Goal: Information Seeking & Learning: Learn about a topic

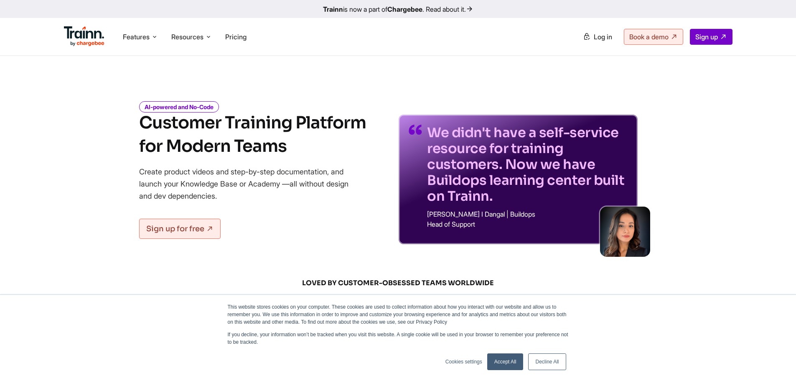
click at [204, 106] on icon "AI-powered and No-Code" at bounding box center [179, 106] width 80 height 11
click at [262, 130] on h1 "Customer Training Platform for Modern Teams" at bounding box center [252, 134] width 227 height 47
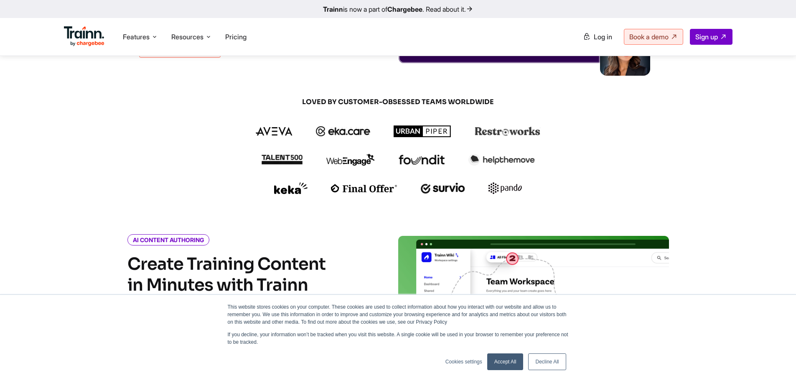
scroll to position [209, 0]
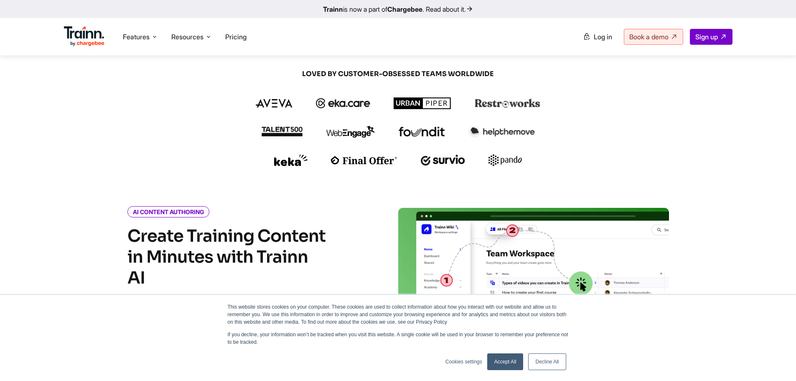
click at [516, 360] on link "Accept All" at bounding box center [505, 361] width 36 height 17
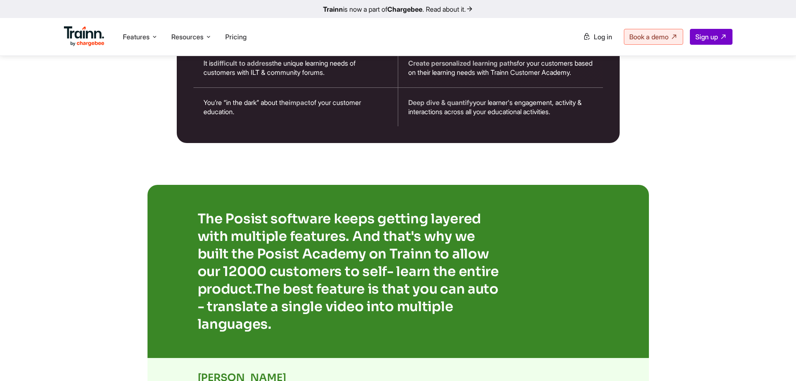
scroll to position [1421, 0]
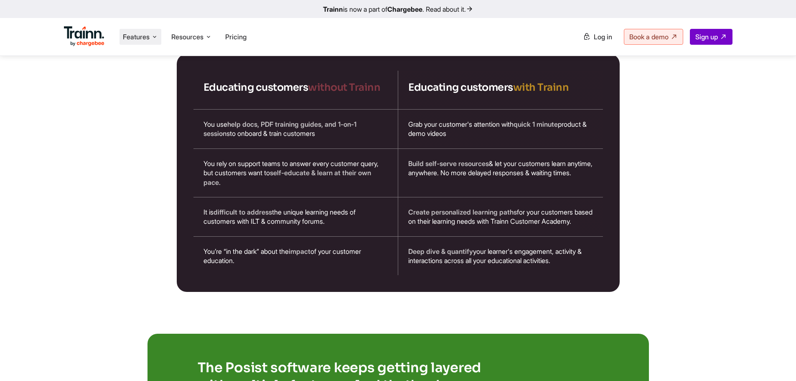
click at [156, 38] on icon at bounding box center [154, 37] width 7 height 8
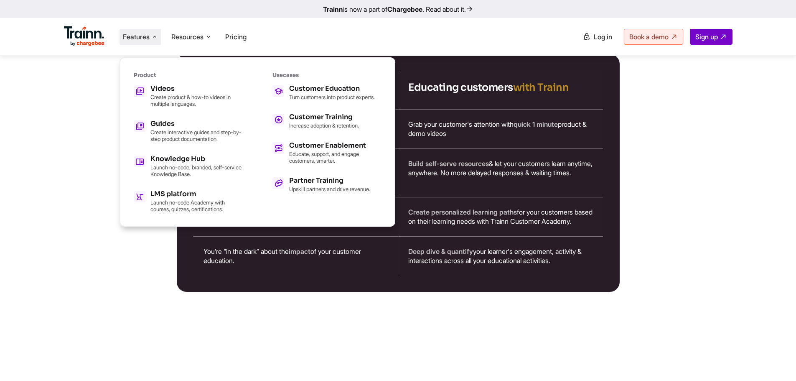
click at [413, 7] on b "Chargebee" at bounding box center [405, 9] width 35 height 8
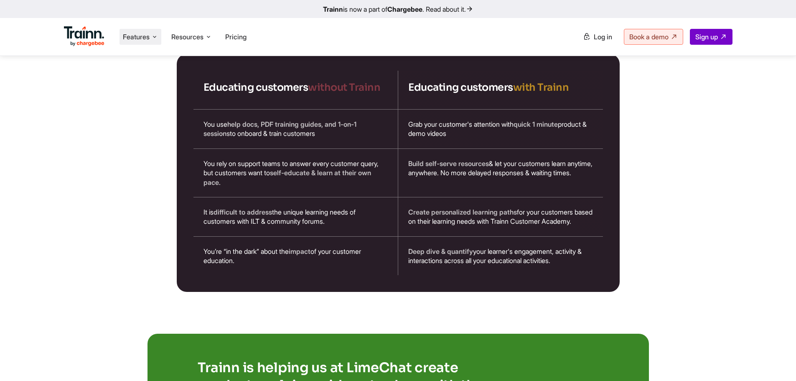
click at [146, 39] on span "Features" at bounding box center [136, 36] width 27 height 9
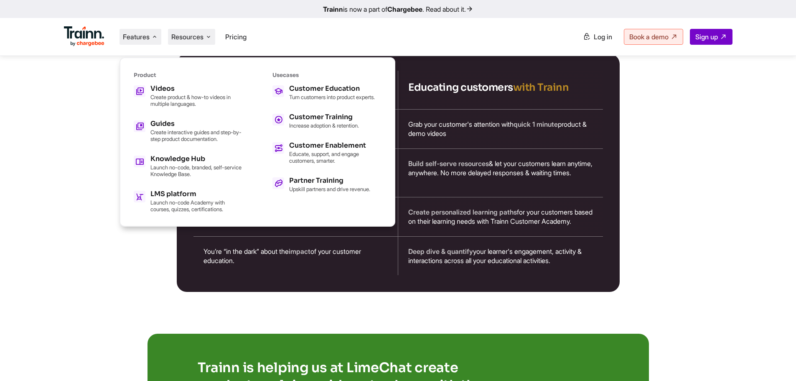
click at [199, 35] on span "Resources" at bounding box center [187, 36] width 32 height 9
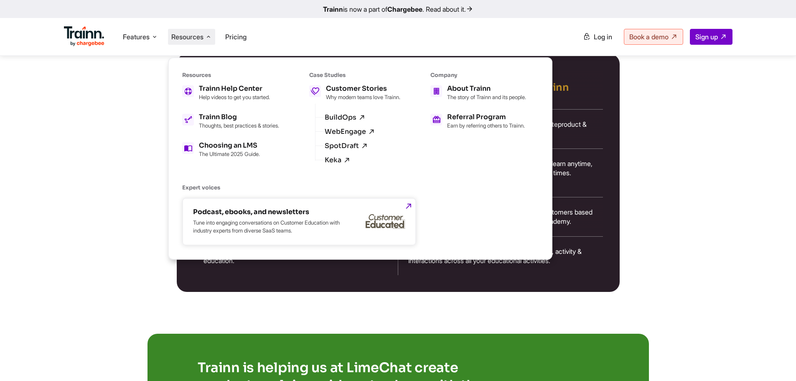
click at [395, 222] on img at bounding box center [386, 221] width 40 height 15
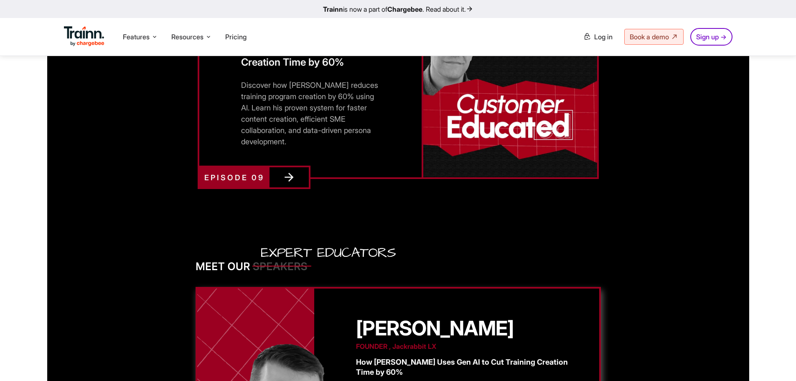
scroll to position [1051, 0]
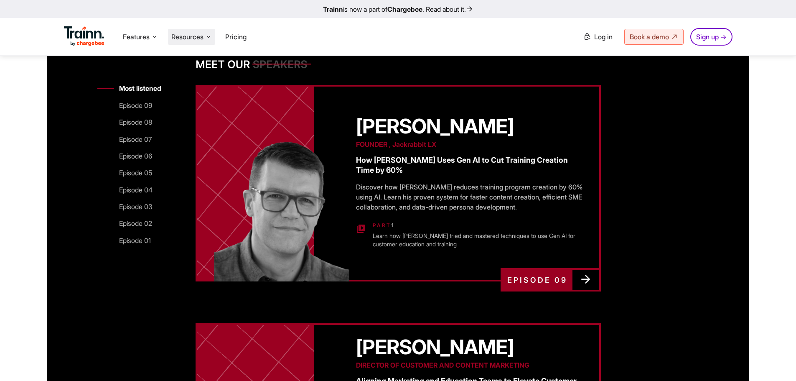
click at [202, 36] on span "Resources" at bounding box center [187, 36] width 32 height 9
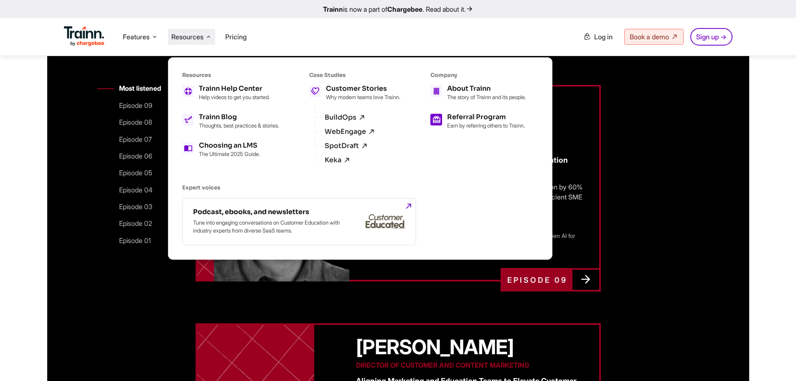
click at [470, 129] on p "Earn by referring others to Trainn." at bounding box center [486, 125] width 78 height 7
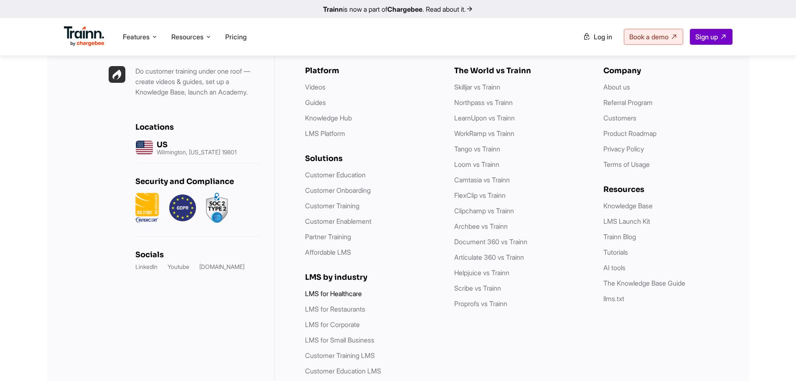
scroll to position [1294, 0]
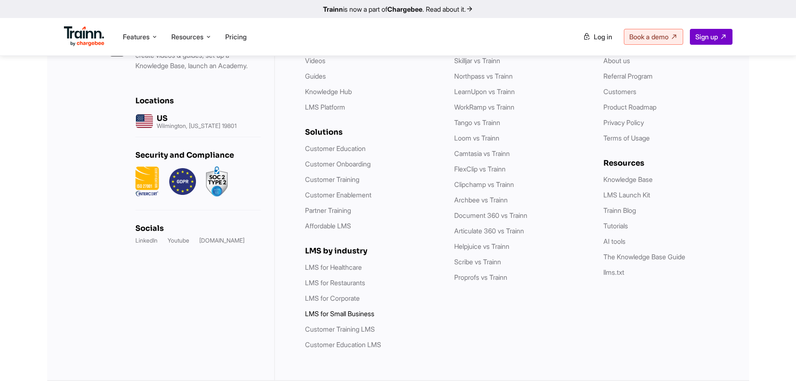
click at [362, 309] on li "LMS for Small Business" at bounding box center [371, 314] width 133 height 10
click at [361, 314] on link "LMS for Small Business" at bounding box center [339, 313] width 69 height 8
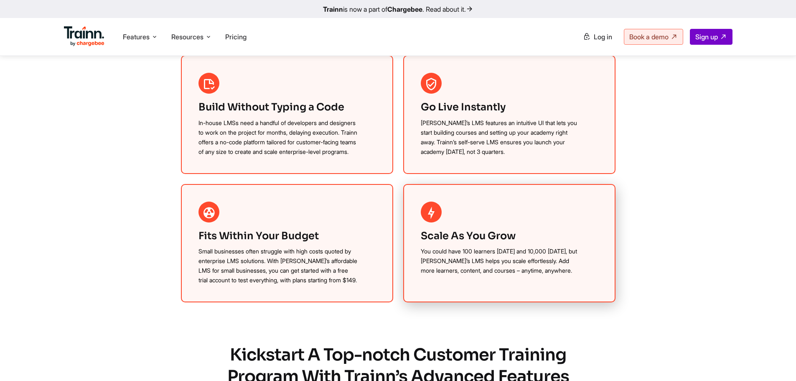
scroll to position [753, 0]
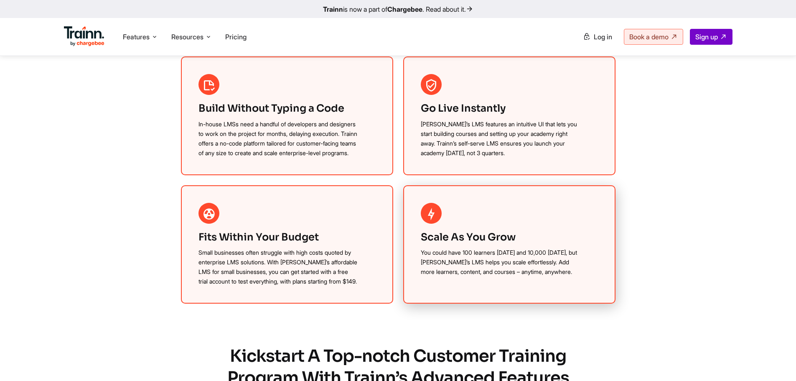
click at [485, 259] on p "You could have 100 learners today and 10,000 tomorrow, but Trainn’s LMS helps y…" at bounding box center [500, 262] width 159 height 29
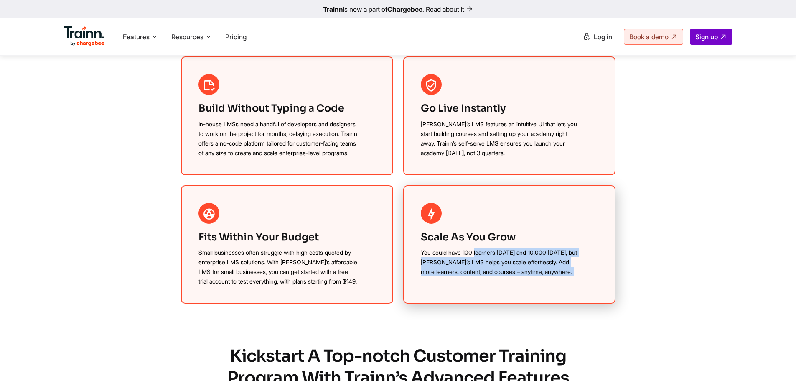
click at [485, 259] on p "You could have 100 learners today and 10,000 tomorrow, but Trainn’s LMS helps y…" at bounding box center [500, 262] width 159 height 29
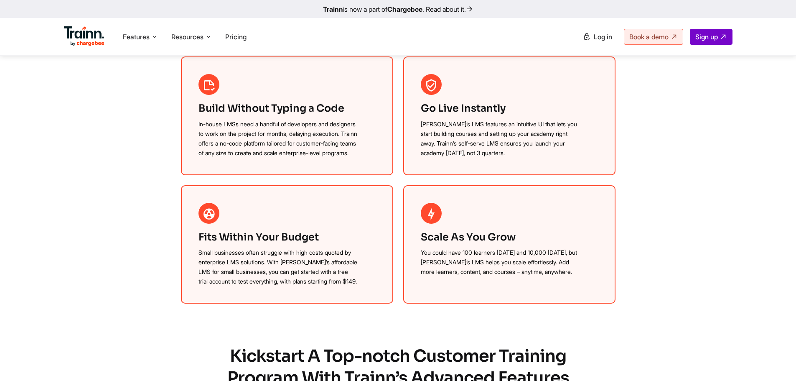
click at [621, 199] on section "An Easy-to-Use LMS Builder that Scales as You Grow! Enjoy enterprise-grade feat…" at bounding box center [398, 131] width 535 height 344
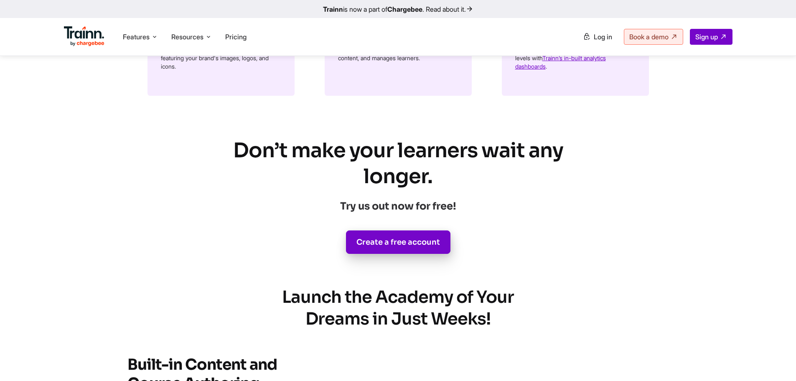
scroll to position [1421, 0]
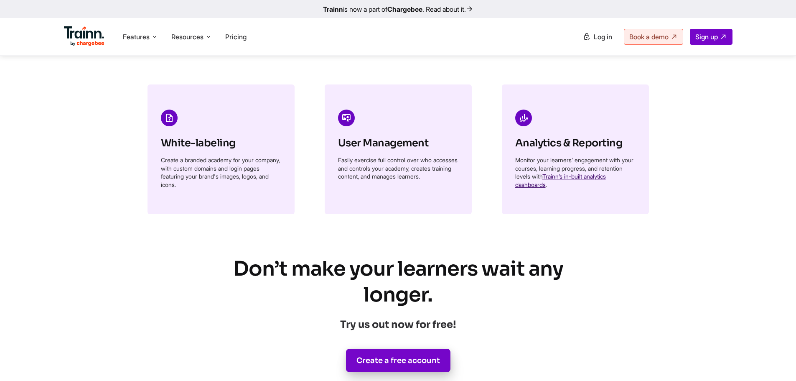
click at [606, 188] on link "Trainn’s in-built analytics dashboards" at bounding box center [560, 180] width 91 height 15
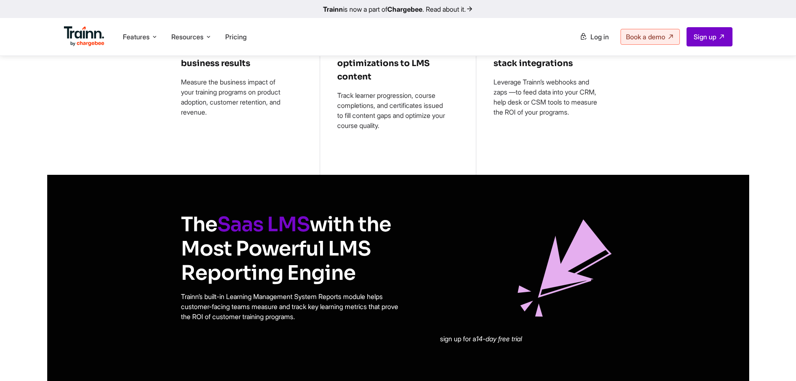
scroll to position [627, 0]
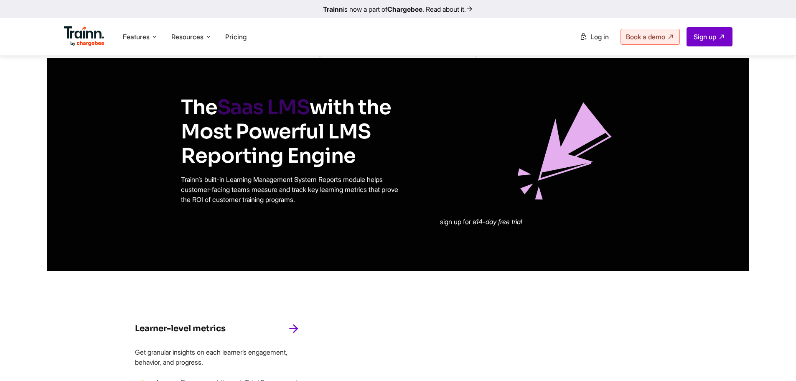
click at [257, 110] on link "Saas LMS" at bounding box center [263, 107] width 92 height 26
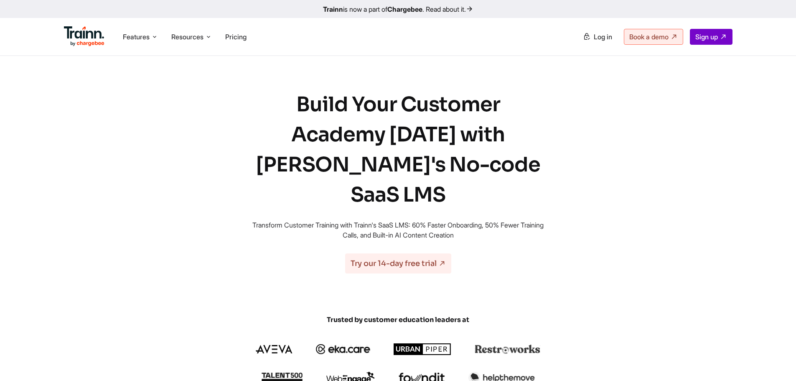
drag, startPoint x: 257, startPoint y: 110, endPoint x: 248, endPoint y: 163, distance: 54.0
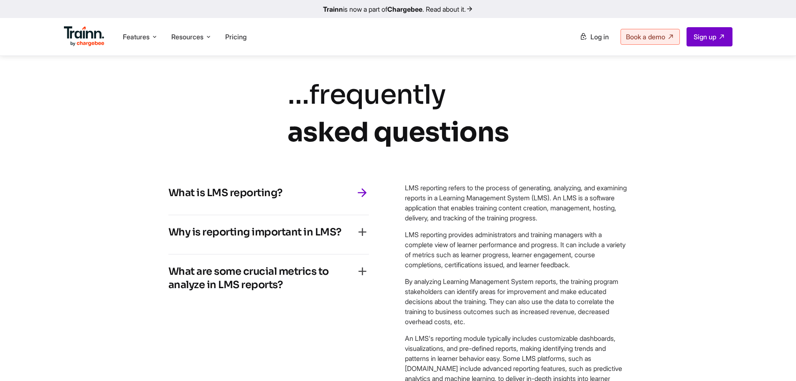
scroll to position [1630, 0]
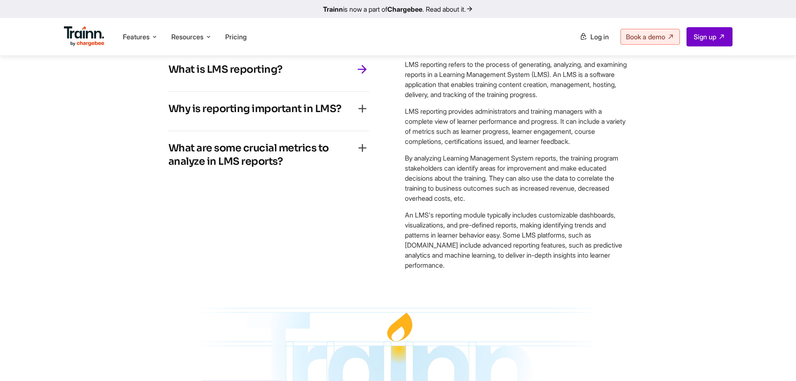
click at [334, 81] on div "What is LMS reporting?" at bounding box center [268, 72] width 201 height 18
click at [361, 76] on icon "button" at bounding box center [362, 69] width 13 height 13
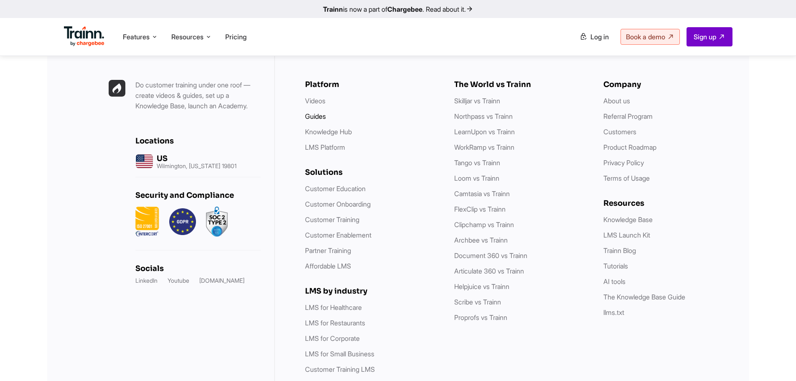
scroll to position [2599, 0]
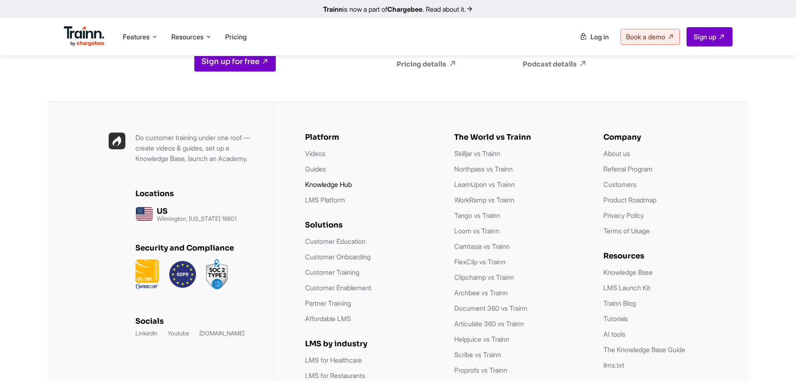
click at [342, 180] on link "Knowledge Hub" at bounding box center [328, 184] width 47 height 8
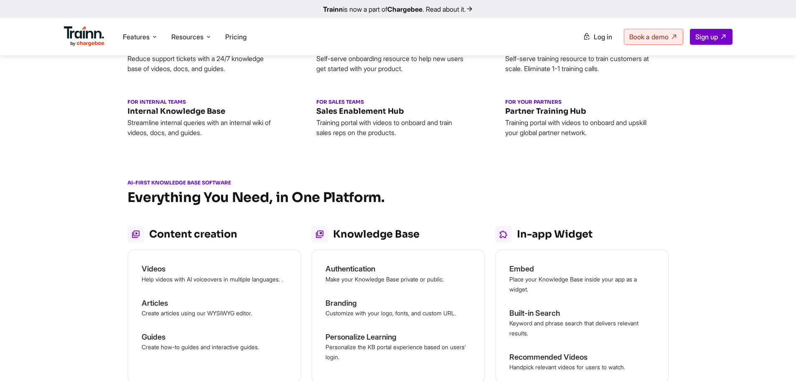
scroll to position [418, 0]
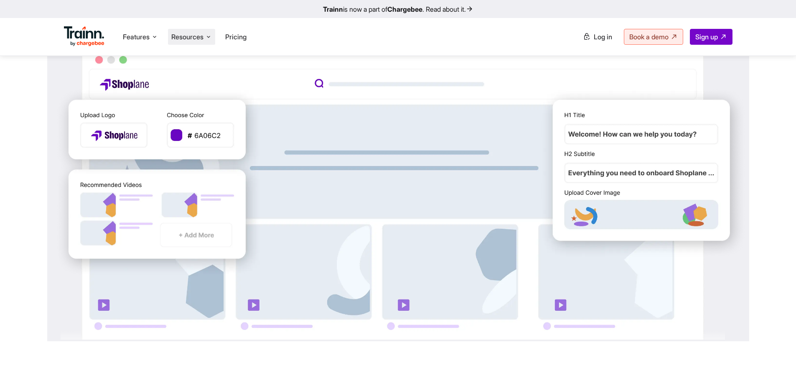
click at [187, 36] on span "Resources" at bounding box center [187, 36] width 32 height 9
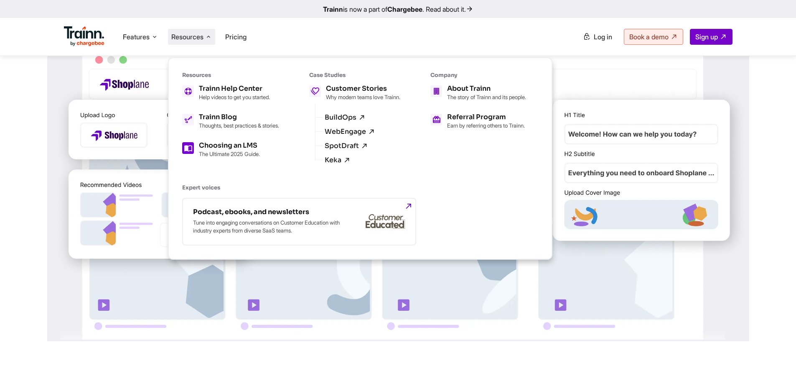
click at [226, 149] on h5 "Choosing an LMS" at bounding box center [229, 145] width 61 height 7
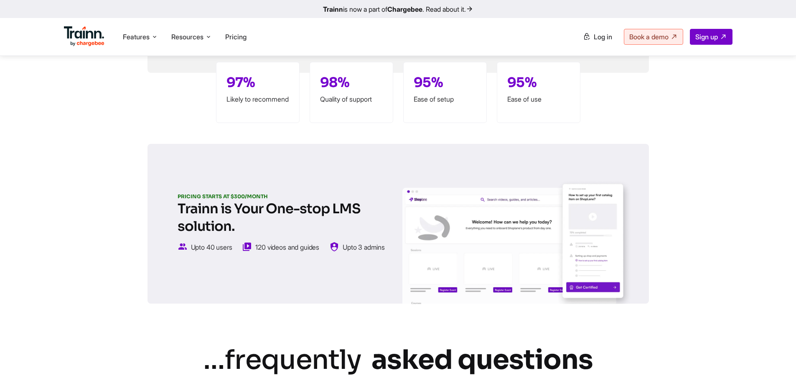
scroll to position [2592, 0]
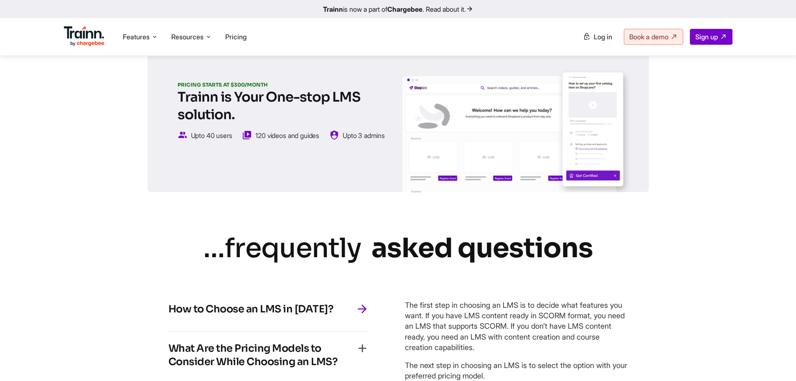
click at [253, 111] on h2 "Trainn is Your One-stop LMS solution." at bounding box center [284, 106] width 212 height 35
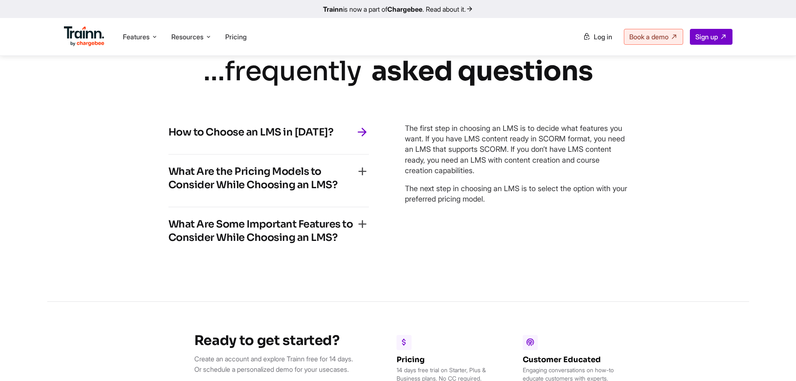
scroll to position [2676, 0]
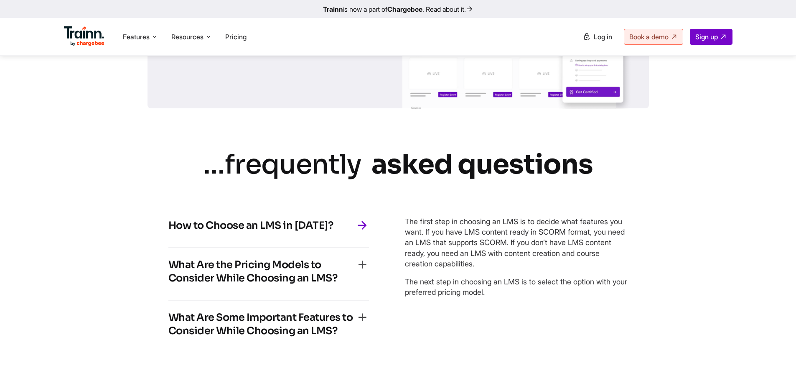
click at [333, 235] on div "How to Choose an LMS in [DATE]?" at bounding box center [268, 228] width 201 height 18
click at [366, 271] on icon "button" at bounding box center [362, 264] width 13 height 13
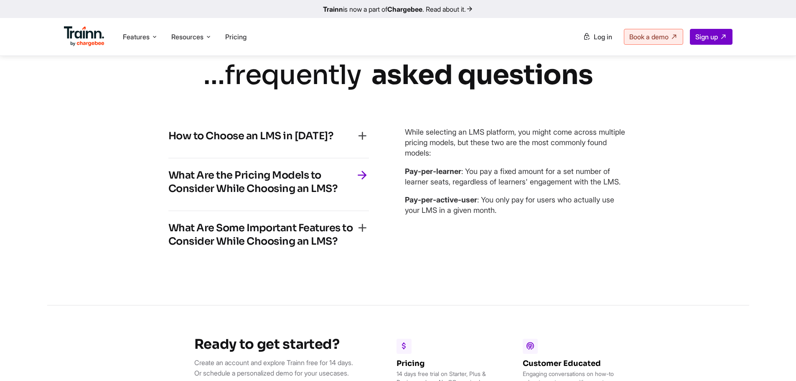
scroll to position [2968, 0]
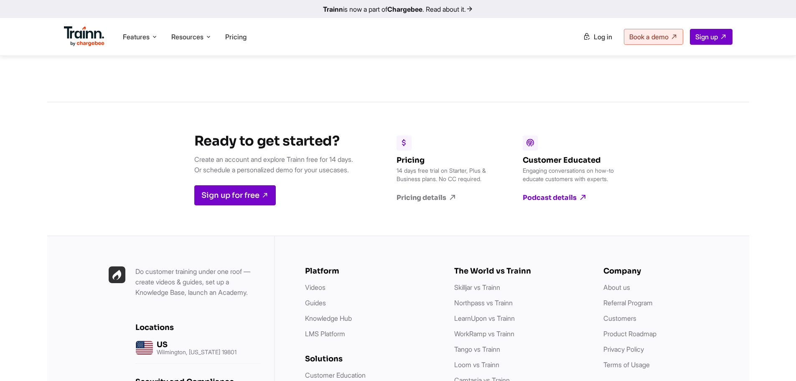
click at [545, 202] on link "Podcast details" at bounding box center [571, 197] width 96 height 9
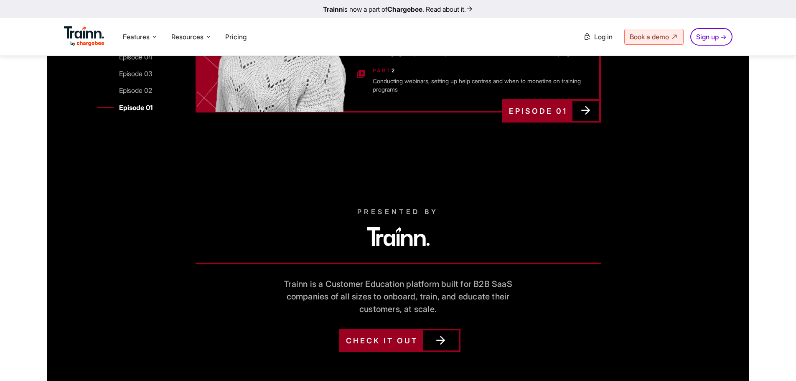
scroll to position [3112, 0]
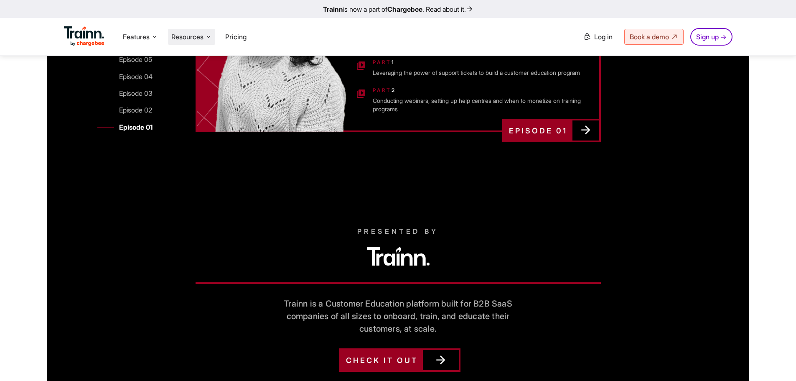
click at [212, 33] on icon at bounding box center [208, 37] width 7 height 8
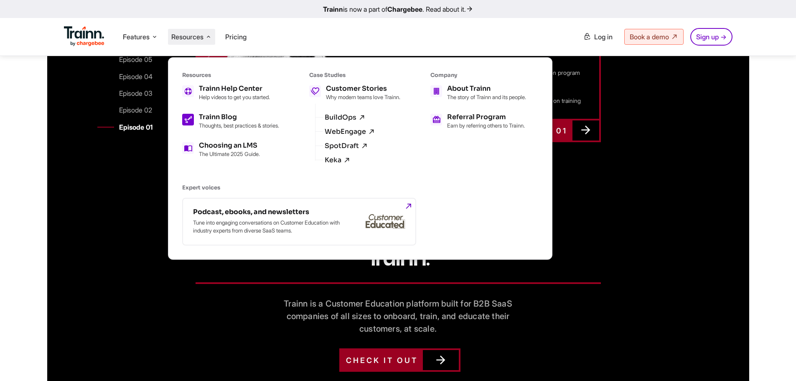
click at [234, 118] on h5 "Trainn Blog" at bounding box center [239, 117] width 80 height 7
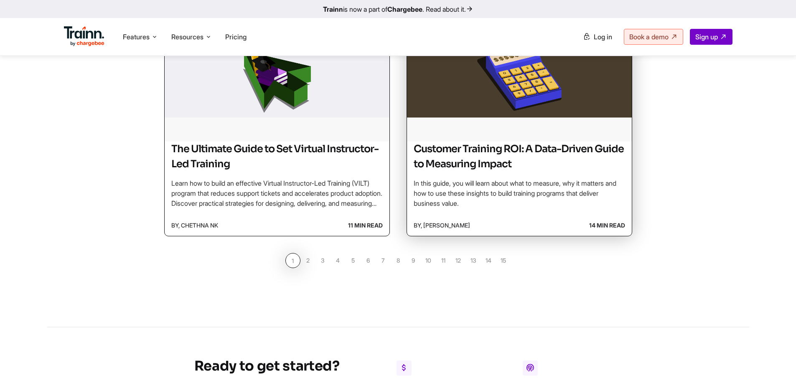
scroll to position [669, 0]
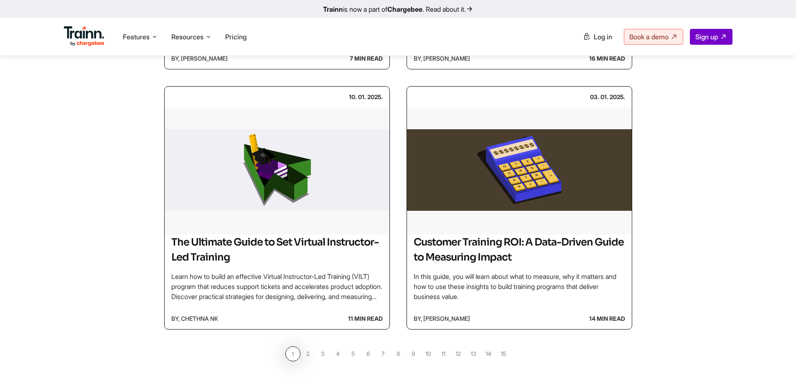
click at [304, 357] on link "2" at bounding box center [308, 353] width 15 height 15
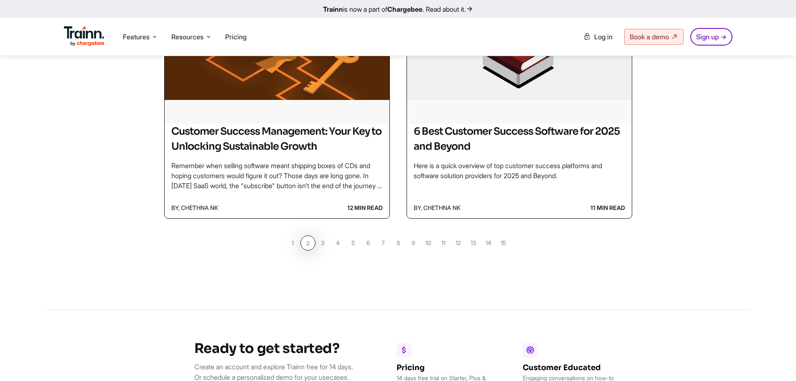
scroll to position [878, 0]
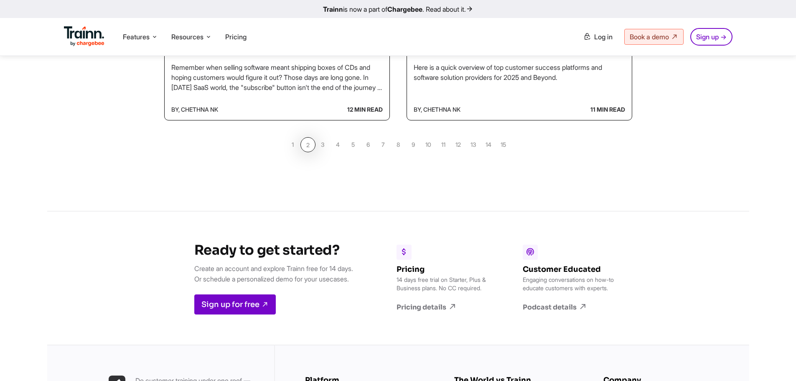
click at [326, 147] on link "3" at bounding box center [323, 144] width 15 height 15
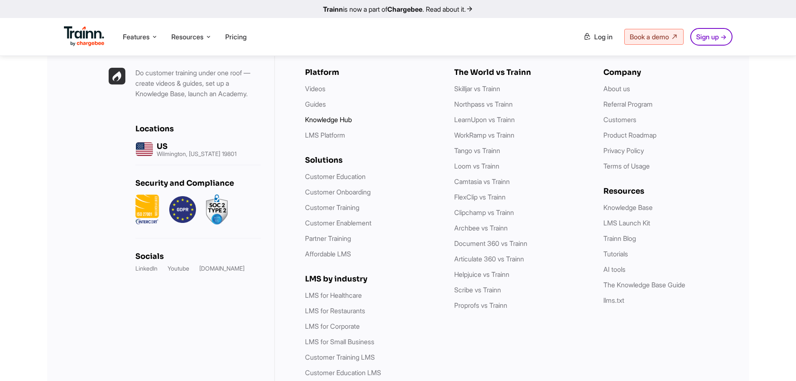
scroll to position [1091, 0]
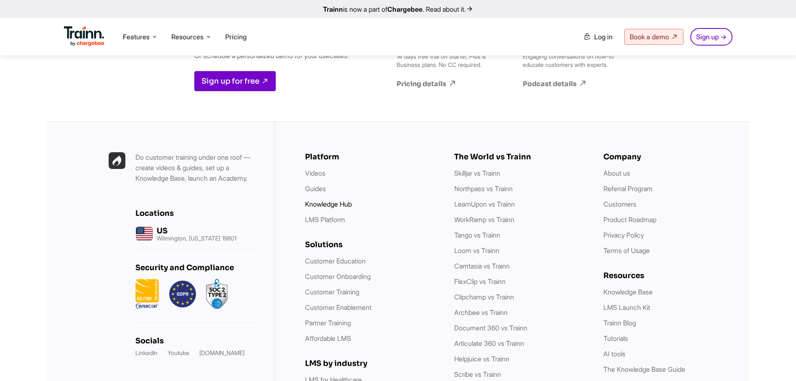
click at [342, 208] on link "Knowledge Hub" at bounding box center [328, 204] width 47 height 8
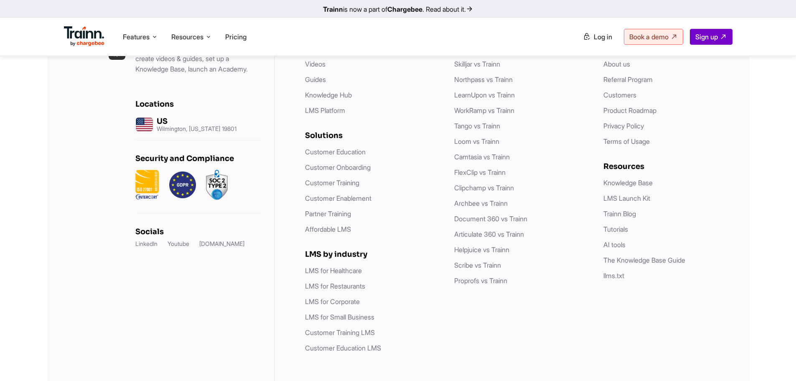
scroll to position [2460, 0]
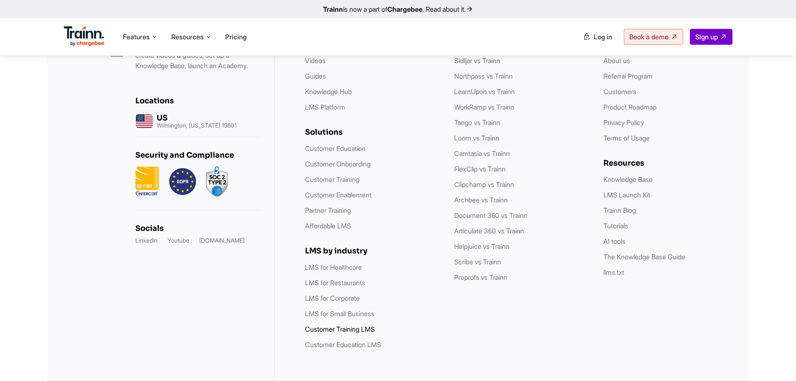
click at [355, 329] on link "Customer Training LMS" at bounding box center [340, 329] width 70 height 8
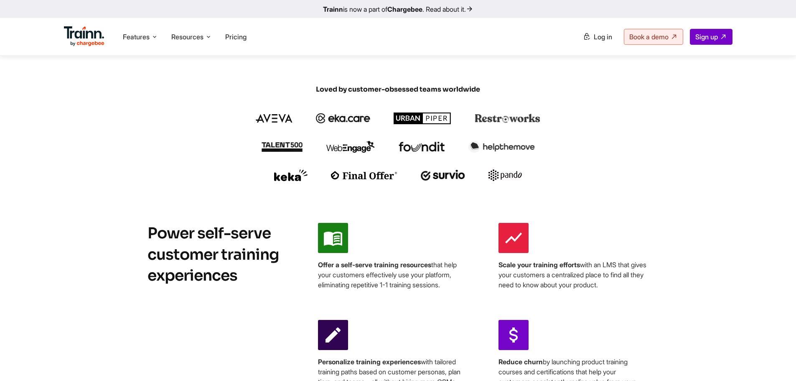
click at [447, 124] on img at bounding box center [423, 118] width 58 height 12
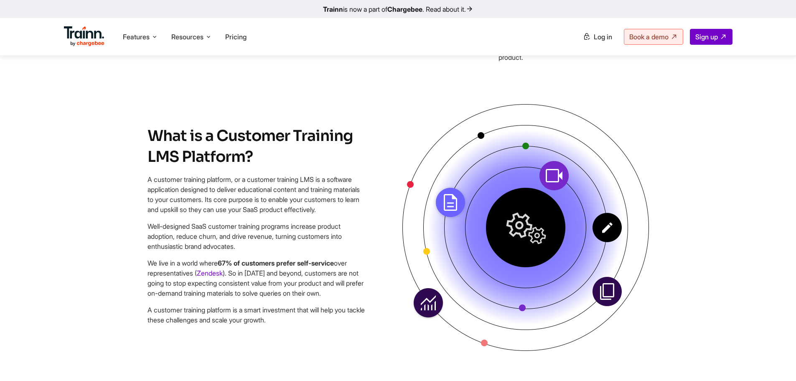
click at [518, 262] on img at bounding box center [526, 227] width 247 height 247
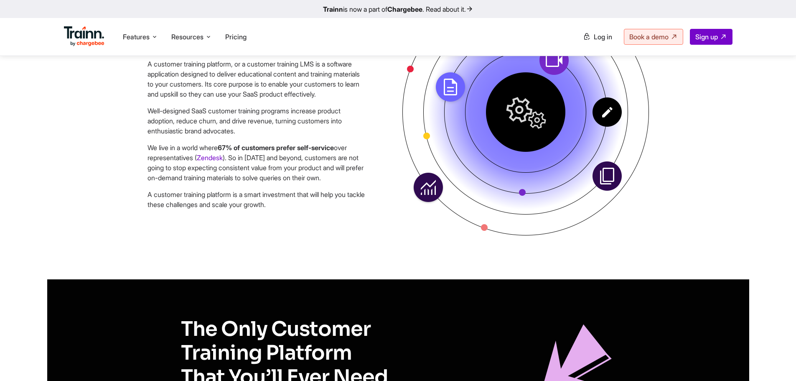
scroll to position [627, 0]
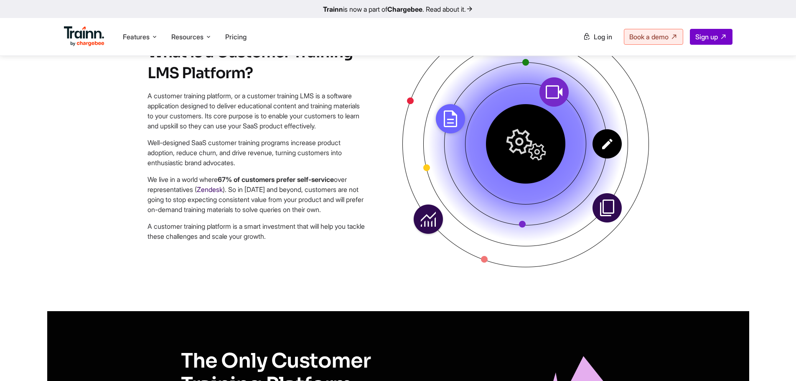
click at [214, 194] on link "Zendesk" at bounding box center [210, 189] width 26 height 8
